Goal: Information Seeking & Learning: Find specific fact

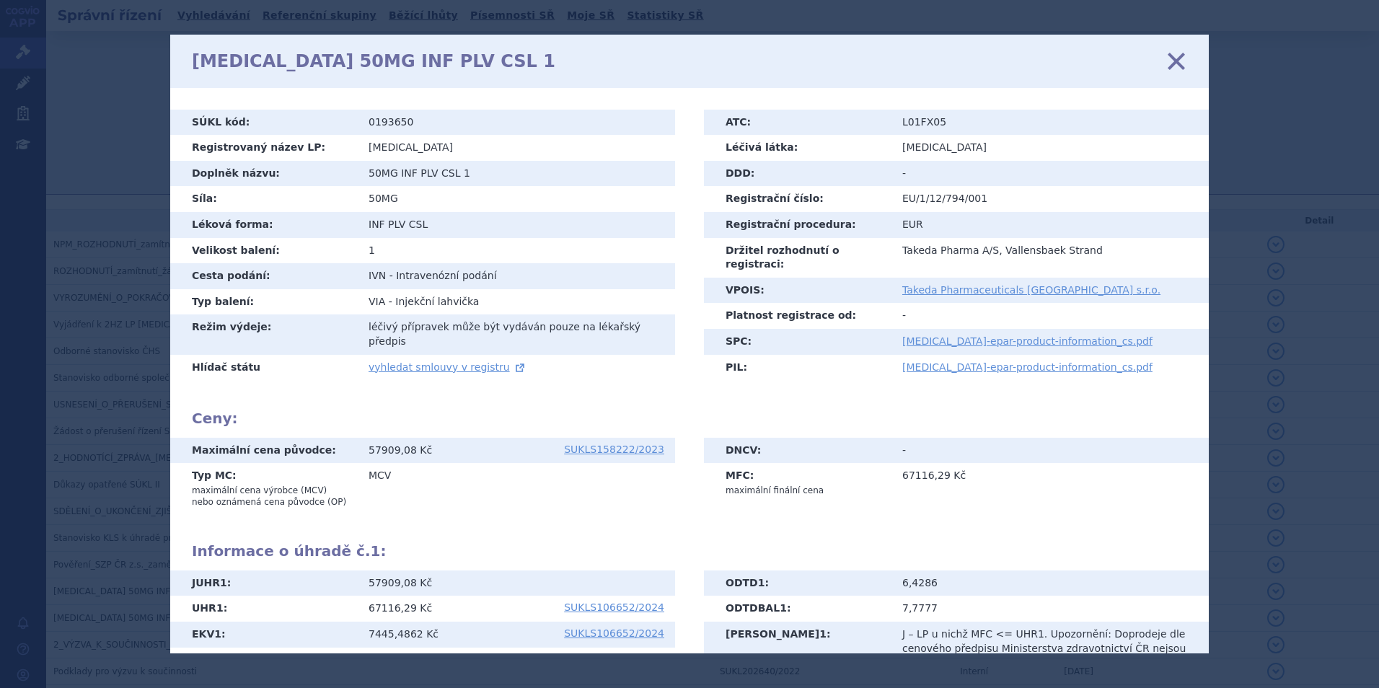
click at [1179, 65] on icon at bounding box center [1176, 60] width 30 height 30
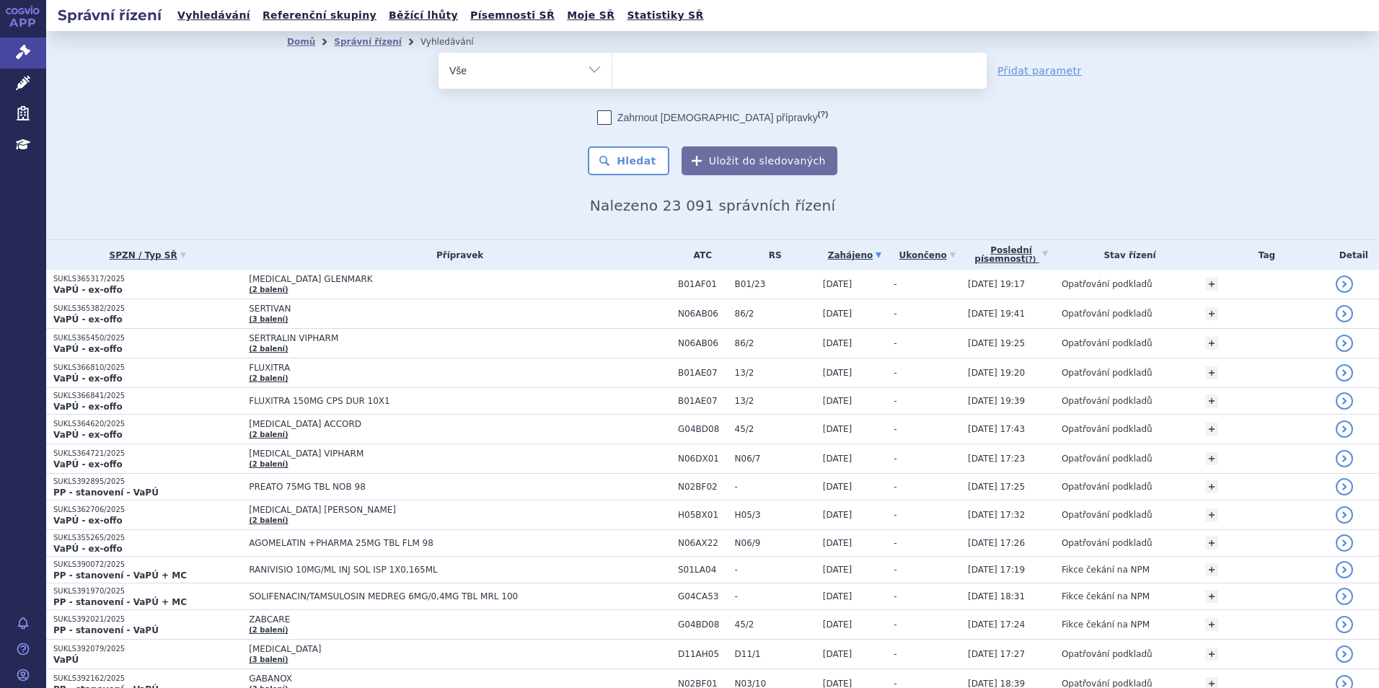
click at [727, 73] on ul at bounding box center [799, 68] width 374 height 30
click at [612, 73] on select at bounding box center [612, 70] width 1 height 36
type input "qal"
type input "qals"
type input "qalsod"
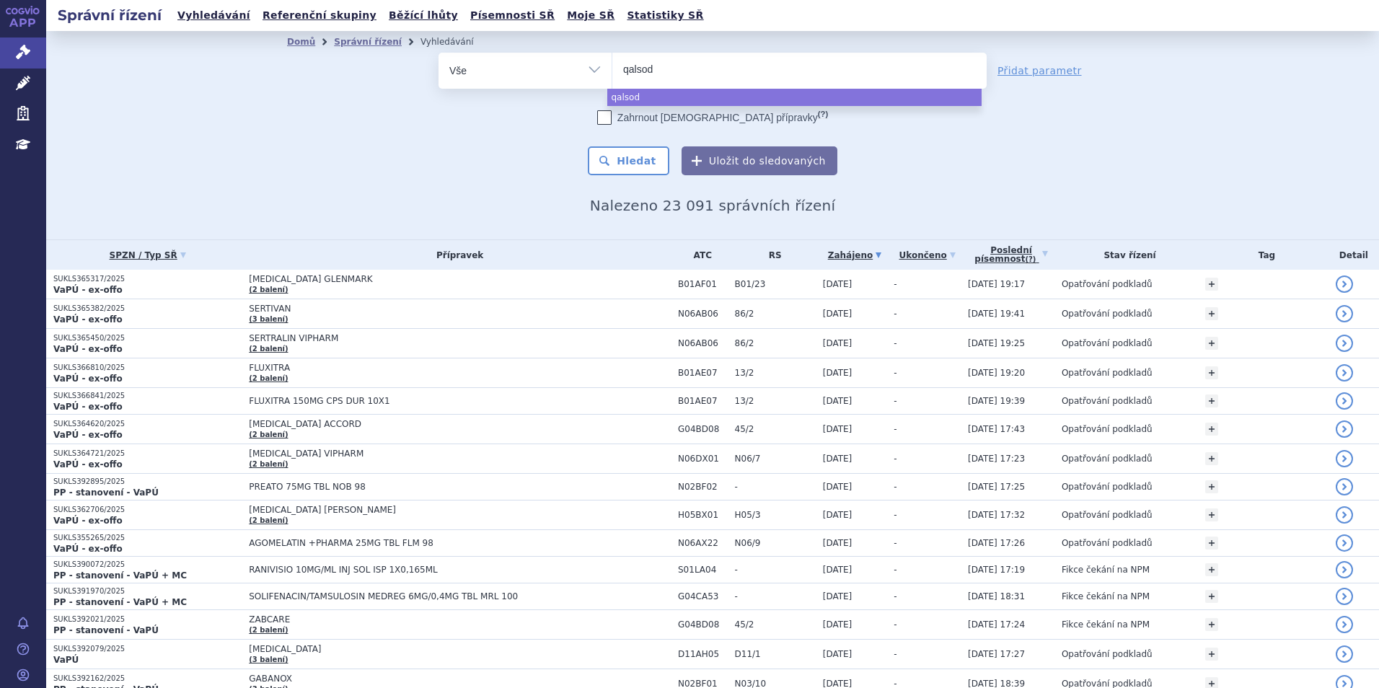
type input "qalsody"
select select "qalsody"
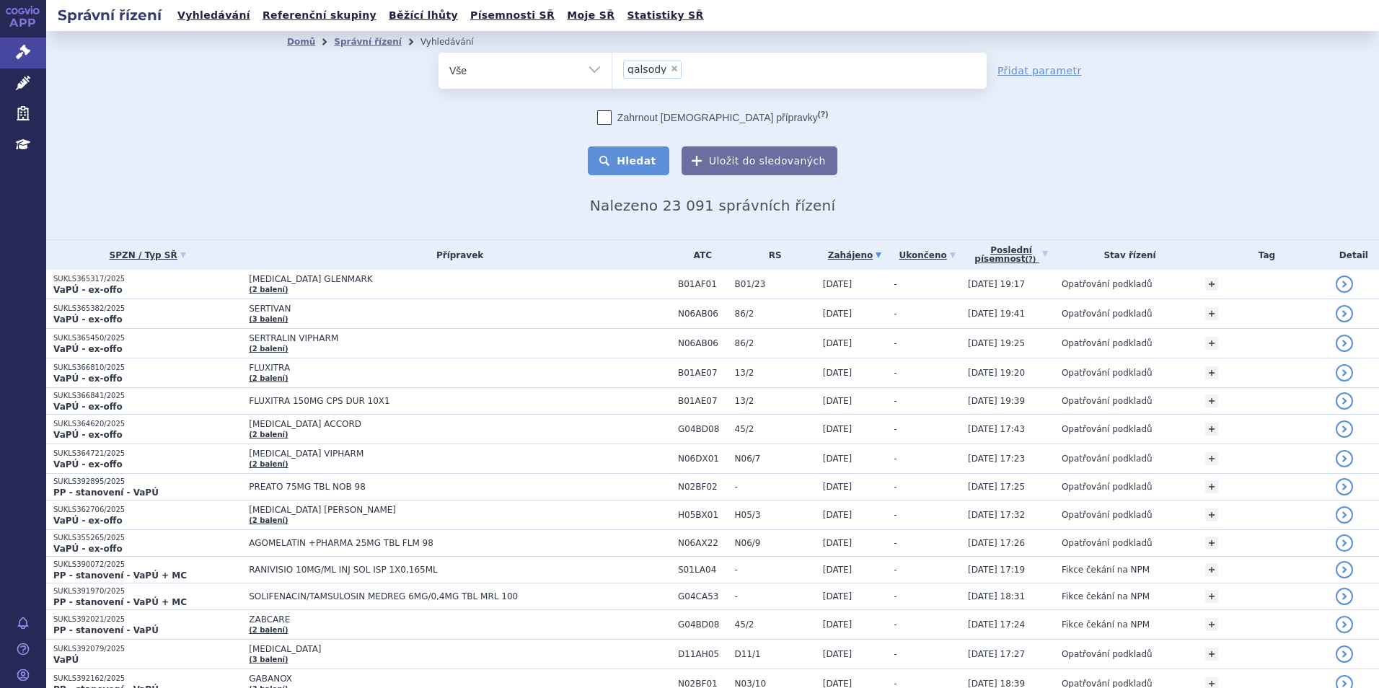
click at [655, 173] on button "Hledat" at bounding box center [629, 160] width 82 height 29
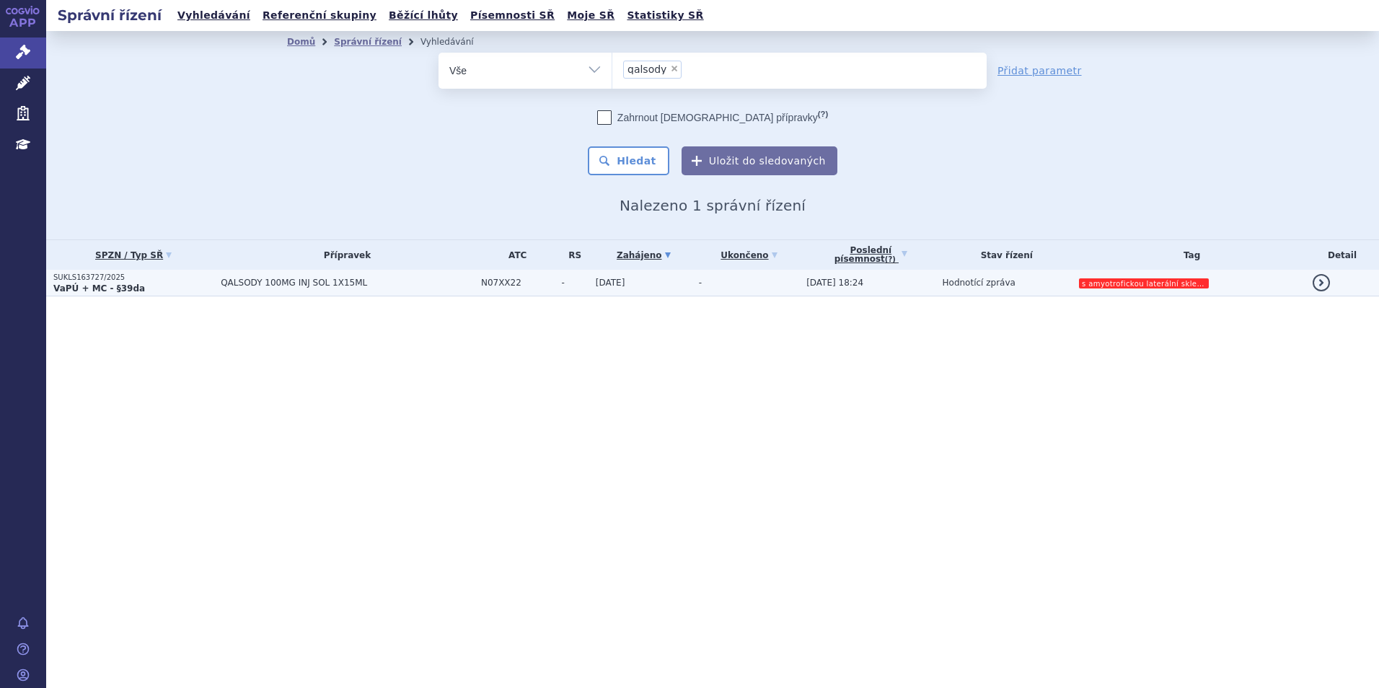
click at [589, 290] on td "[DATE]" at bounding box center [640, 283] width 103 height 27
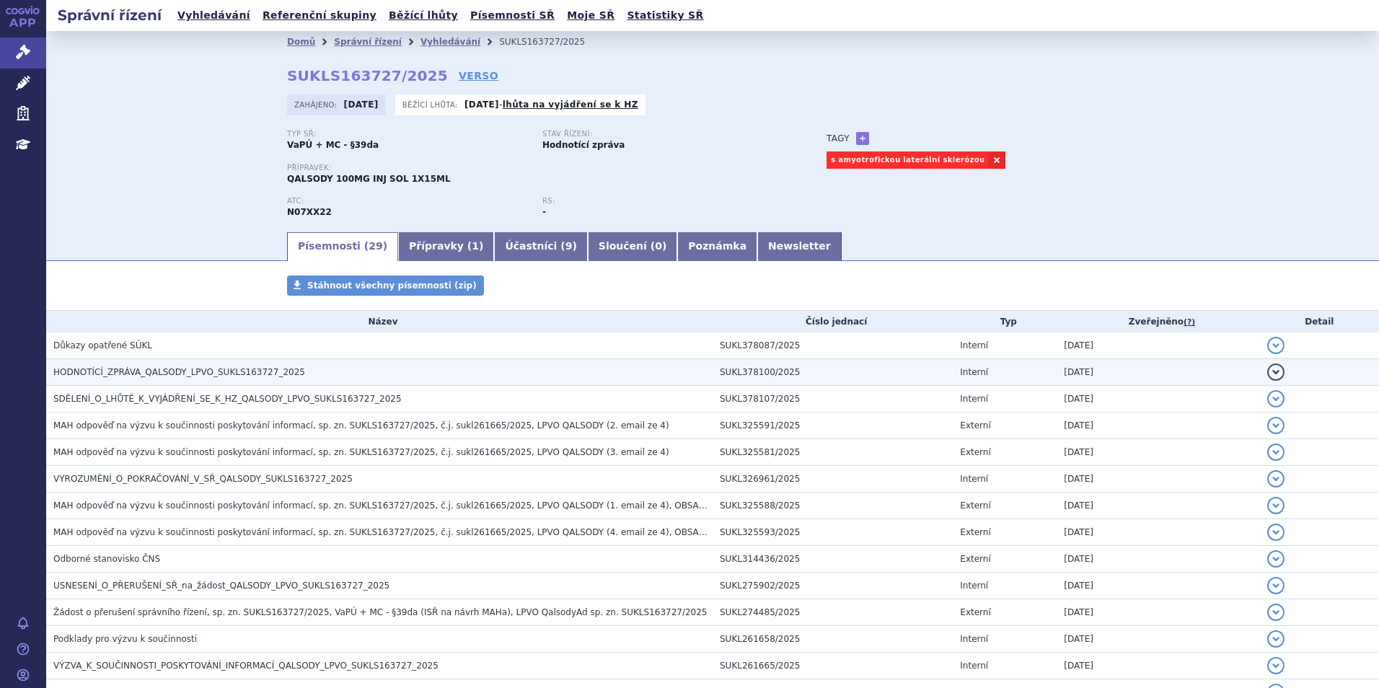
drag, startPoint x: 0, startPoint y: 0, endPoint x: 239, endPoint y: 369, distance: 439.8
click at [239, 369] on span "HODNOTÍCÍ_ZPRÁVA_QALSODY_LPVO_SUKLS163727_2025" at bounding box center [179, 372] width 252 height 10
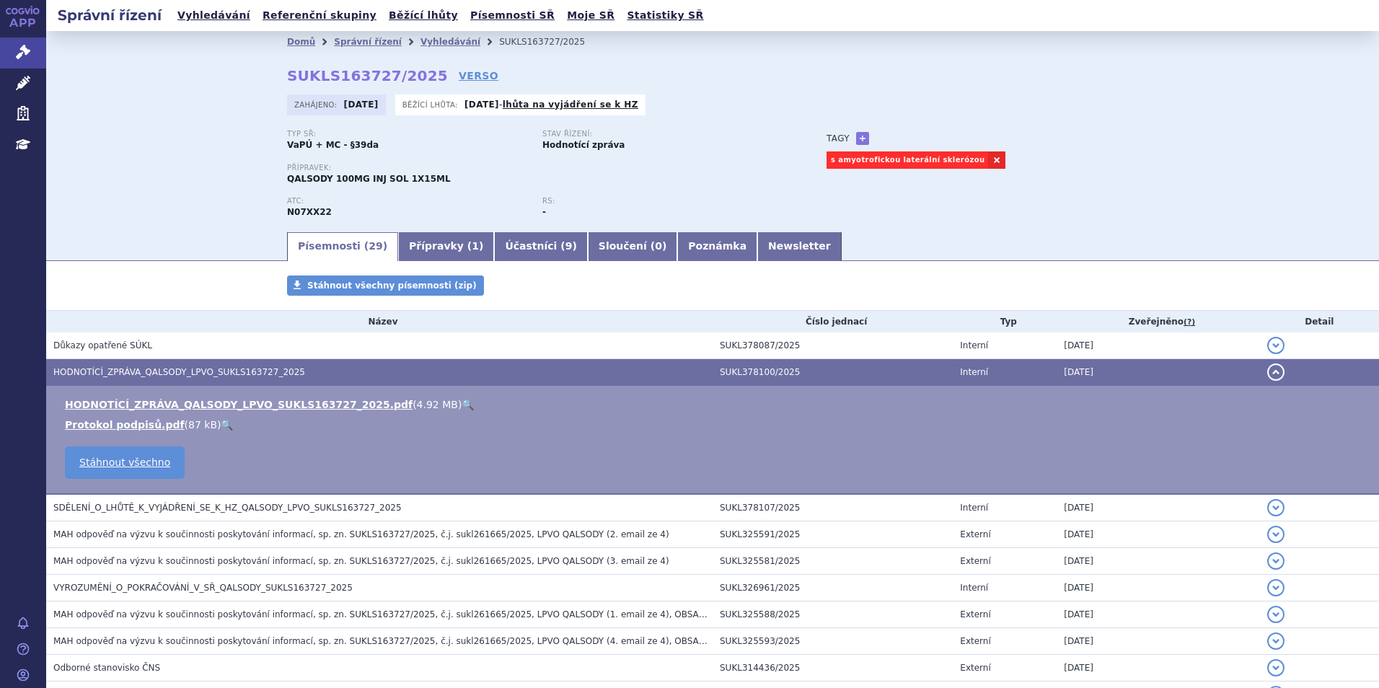
click at [462, 403] on link "🔍" at bounding box center [468, 405] width 12 height 12
